Goal: Go to known website: Go to known website

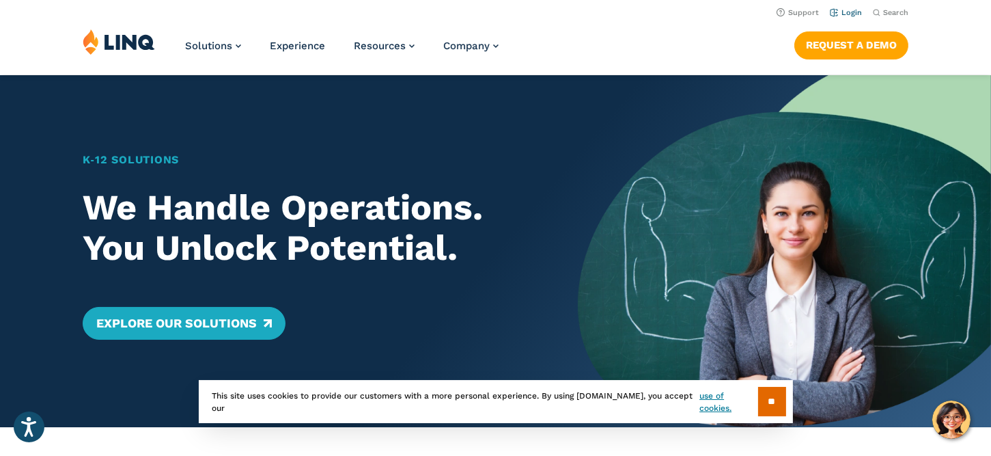
click at [850, 12] on link "Login" at bounding box center [846, 12] width 32 height 9
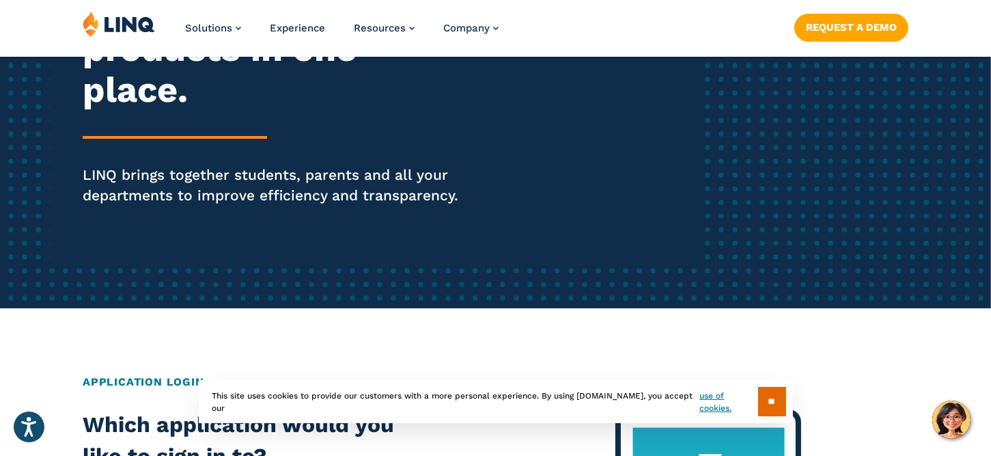
scroll to position [273, 0]
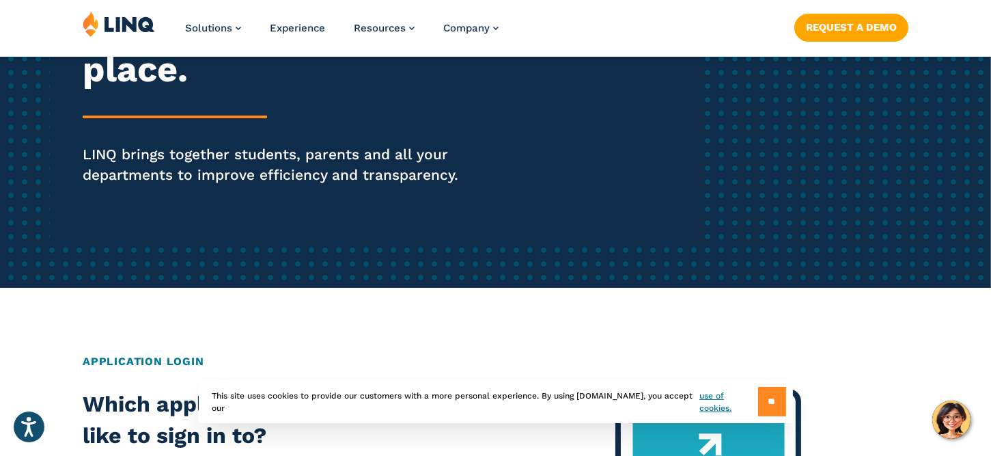
click at [762, 407] on input "**" at bounding box center [772, 401] width 28 height 29
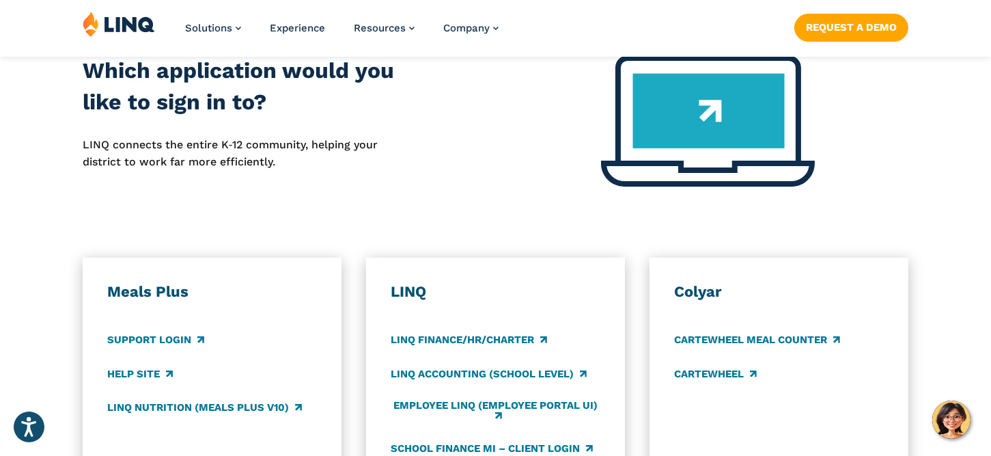
scroll to position [615, 0]
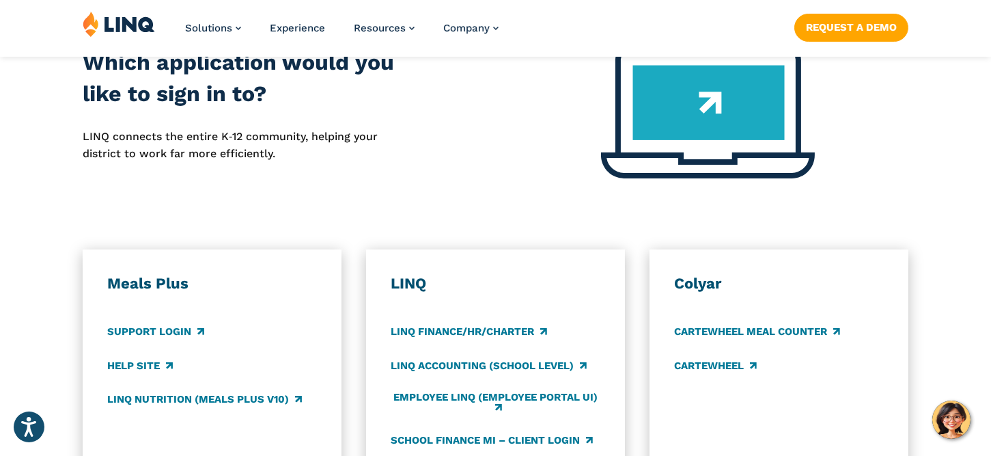
click at [718, 115] on img at bounding box center [708, 112] width 214 height 131
click at [167, 331] on link "Support Login" at bounding box center [155, 331] width 96 height 15
